Goal: Check status

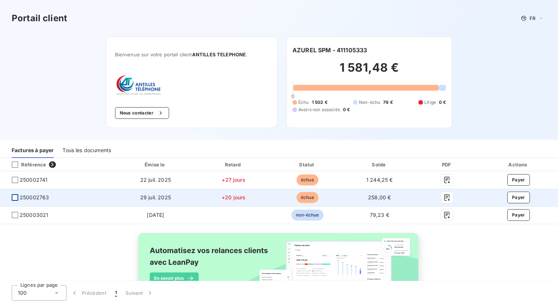
click at [15, 197] on div at bounding box center [15, 197] width 7 height 7
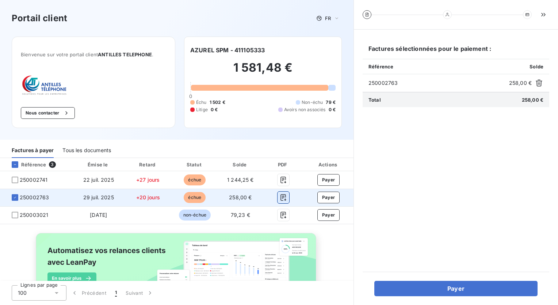
click at [281, 195] on icon "button" at bounding box center [283, 197] width 5 height 7
click at [280, 197] on icon "button" at bounding box center [283, 197] width 7 height 7
click at [280, 200] on icon "button" at bounding box center [283, 197] width 7 height 7
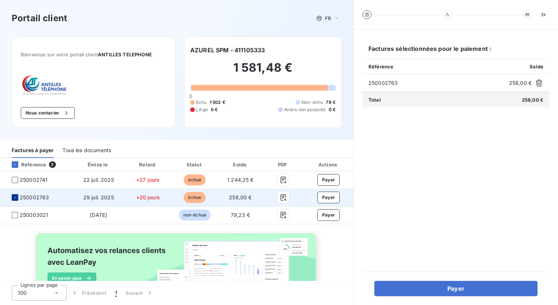
click at [16, 198] on icon at bounding box center [15, 197] width 4 height 4
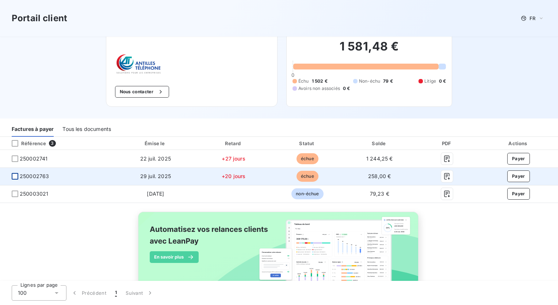
scroll to position [41, 0]
